Goal: Transaction & Acquisition: Purchase product/service

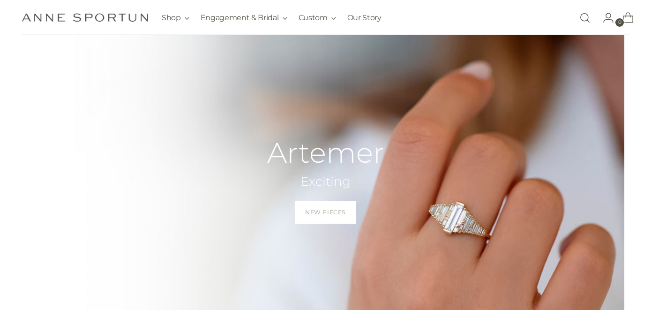
scroll to position [123, 0]
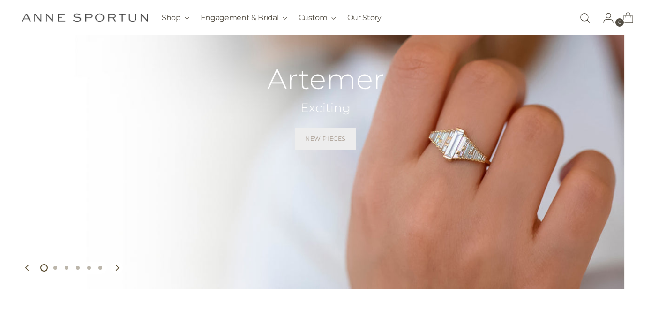
click at [314, 149] on link "New Pieces" at bounding box center [325, 138] width 61 height 22
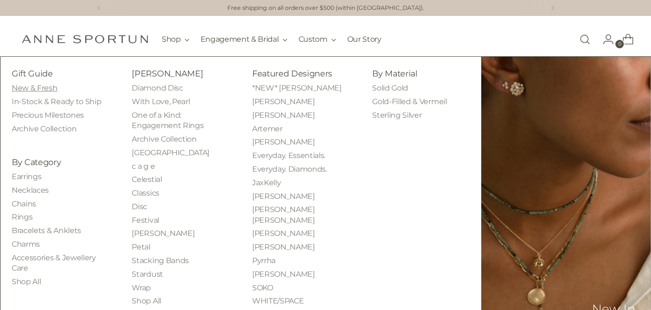
click at [52, 92] on link "New & Fresh" at bounding box center [34, 87] width 45 height 9
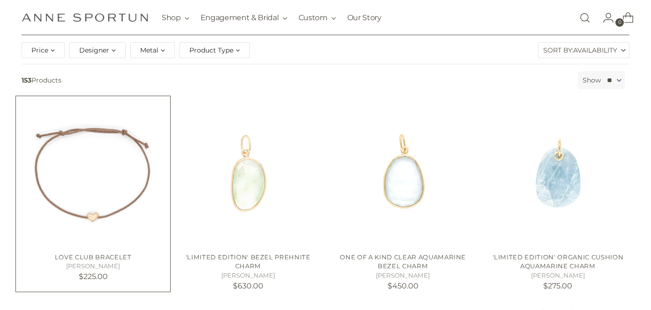
scroll to position [127, 0]
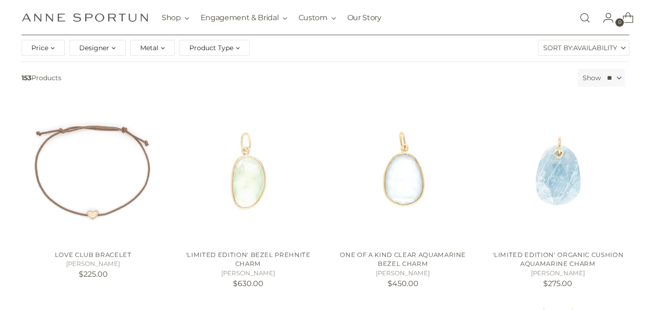
click at [237, 56] on div "Product Type" at bounding box center [214, 48] width 70 height 16
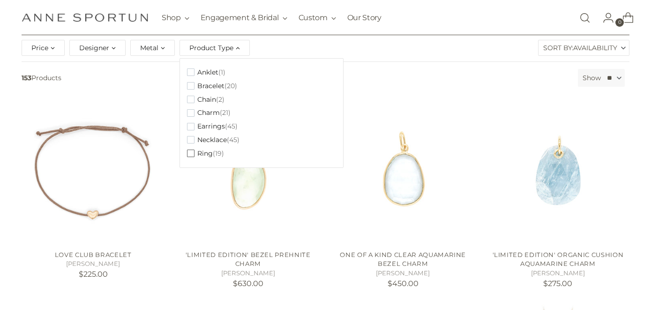
click at [190, 157] on span "button" at bounding box center [190, 152] width 7 height 7
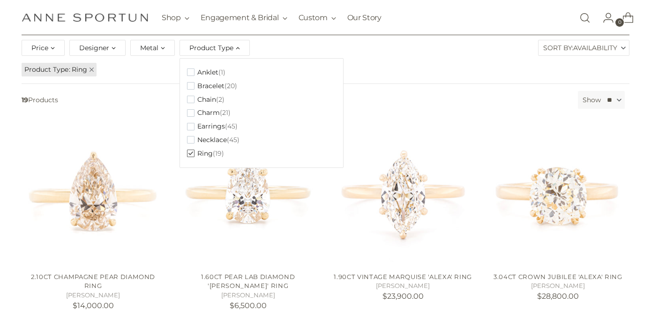
click at [432, 114] on div "Filter By 19 Products Show ** ** ** ** Availability Availability Best Selling P…" at bounding box center [325, 102] width 615 height 23
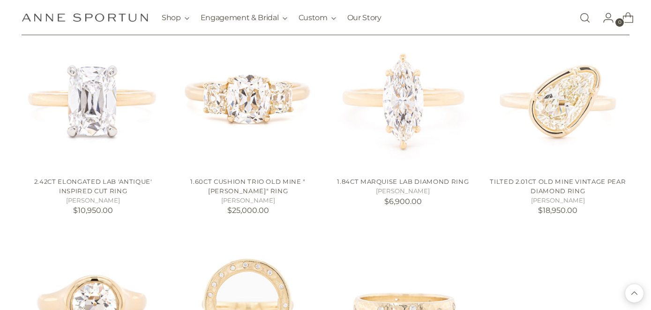
scroll to position [835, 0]
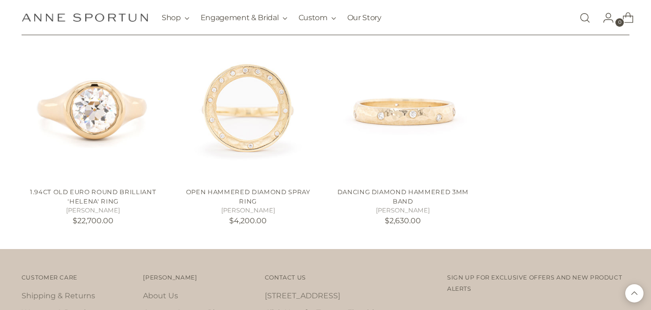
scroll to position [1012, 0]
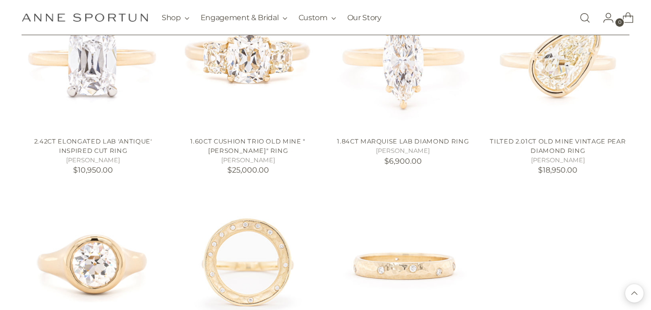
scroll to position [874, 0]
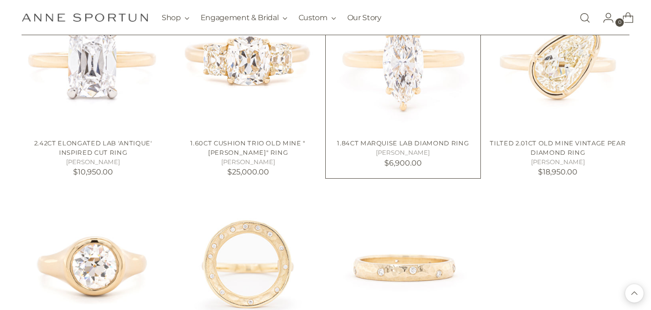
click at [0, 0] on img "1.84ct Marquise Lab Diamond Ring" at bounding box center [0, 0] width 0 height 0
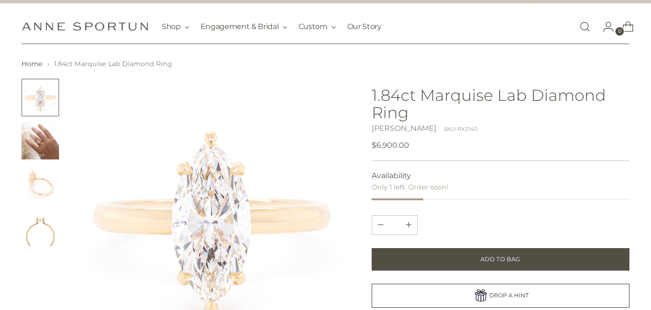
scroll to position [13, 0]
click at [35, 142] on img "Change image to image 2" at bounding box center [40, 140] width 37 height 37
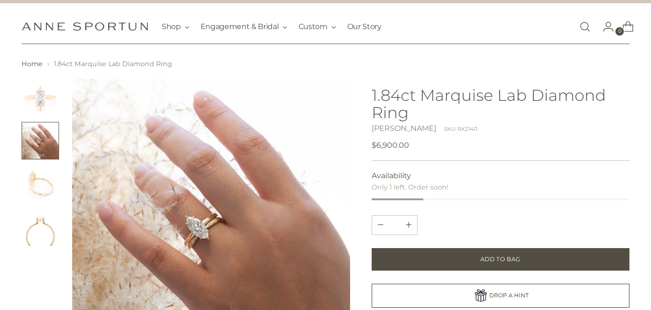
click at [32, 196] on img "Change image to image 3" at bounding box center [40, 183] width 37 height 37
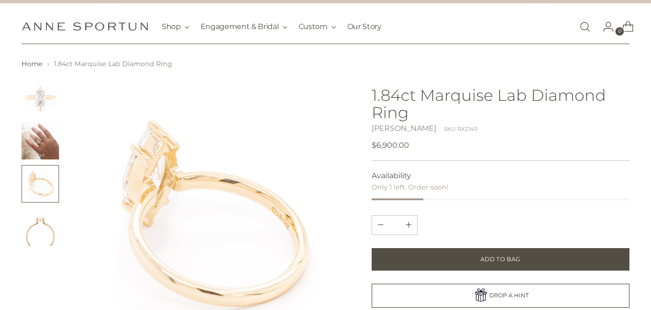
click at [38, 231] on img "Change image to image 4" at bounding box center [40, 226] width 37 height 37
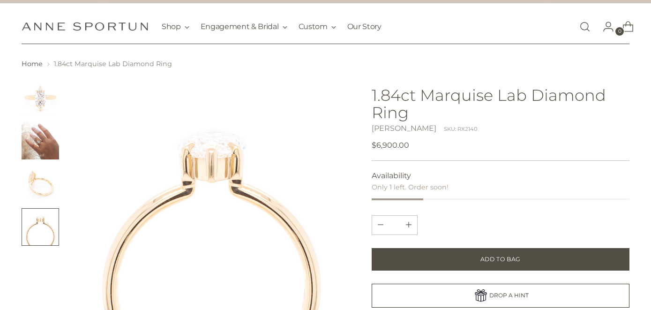
click at [60, 100] on div at bounding box center [186, 218] width 328 height 278
click at [52, 99] on img "Change image to image 1" at bounding box center [40, 97] width 37 height 37
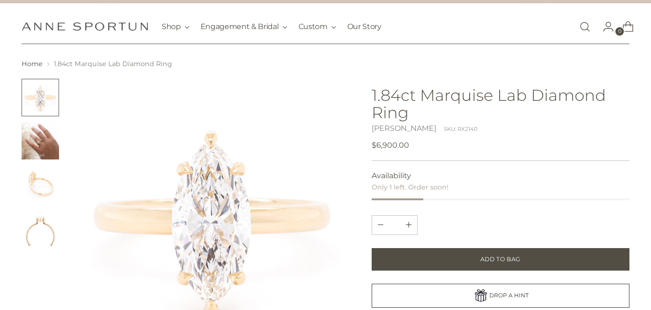
click at [48, 129] on img "Change image to image 2" at bounding box center [40, 140] width 37 height 37
